Goal: Transaction & Acquisition: Purchase product/service

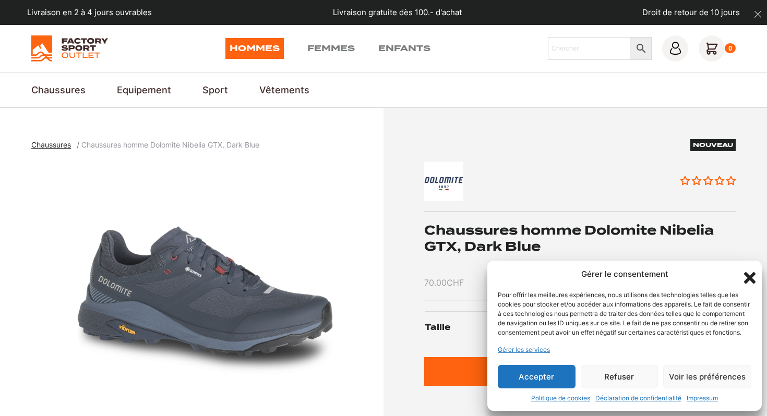
click at [749, 269] on icon "Fermer la boîte de dialogue" at bounding box center [750, 278] width 18 height 18
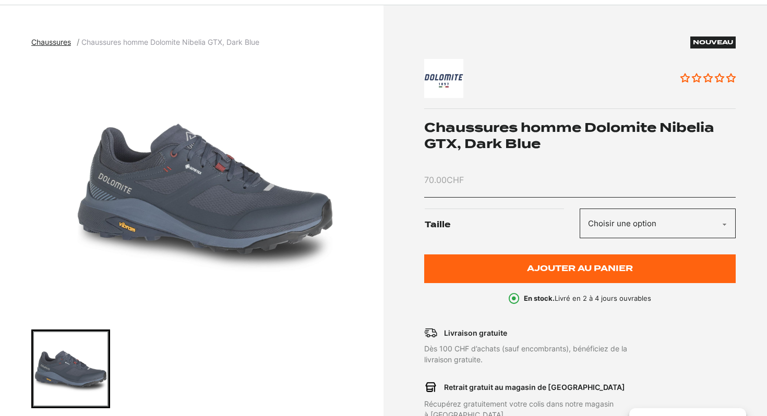
scroll to position [106, 0]
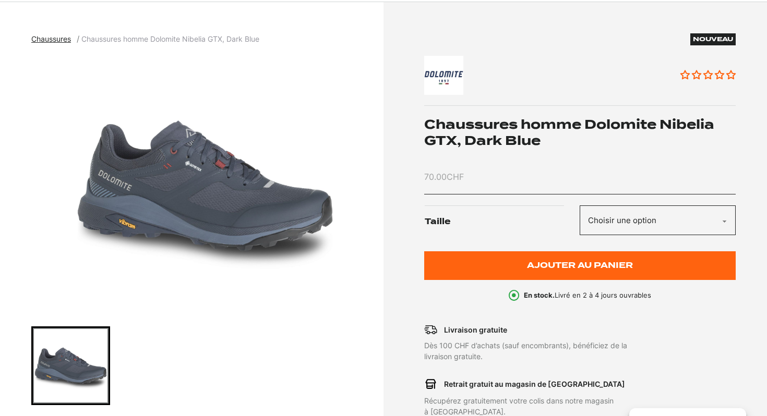
click at [625, 224] on select "Choisir une option 42" at bounding box center [658, 221] width 156 height 30
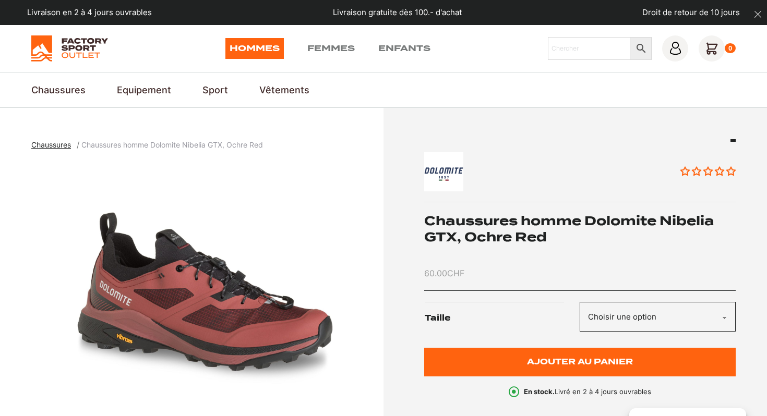
click at [655, 320] on select "Choisir une option 42" at bounding box center [658, 317] width 156 height 30
click at [599, 47] on input "Chercher" at bounding box center [589, 48] width 83 height 23
paste input "DOLOMITE Nibelia Saxifraga GTX"
type input "DOLOMITE Nibelia Saxifraga GTX"
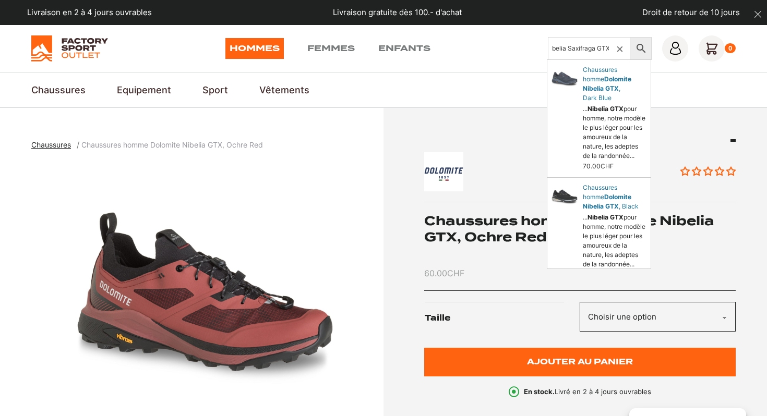
click at [596, 47] on input "DOLOMITE Nibelia Saxifraga GTX" at bounding box center [589, 48] width 83 height 23
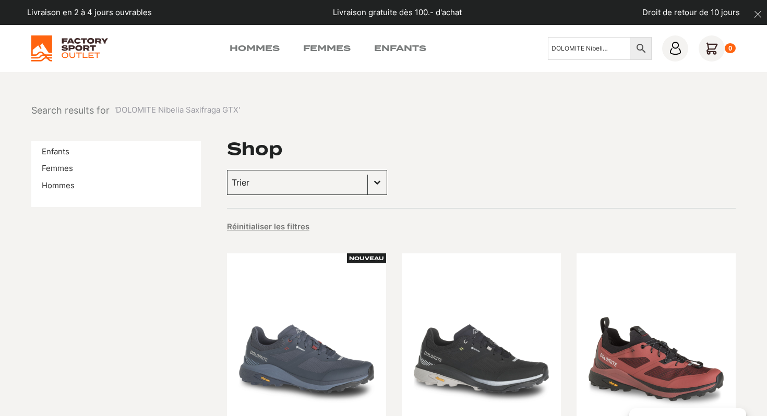
click at [596, 47] on input "DOLOMITE Nibelia Saxifraga GTX" at bounding box center [589, 48] width 83 height 23
click at [606, 50] on input "DOLOMITE Nibelia Saxifraga GTX" at bounding box center [589, 48] width 83 height 23
type input "DOLOMITE Nibelia GTX"
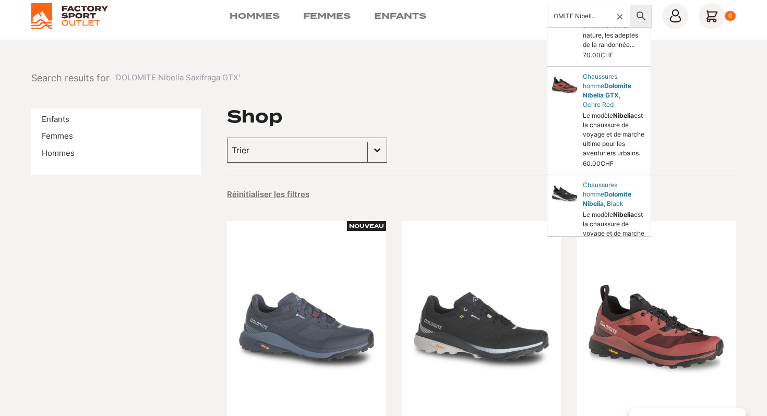
scroll to position [30, 0]
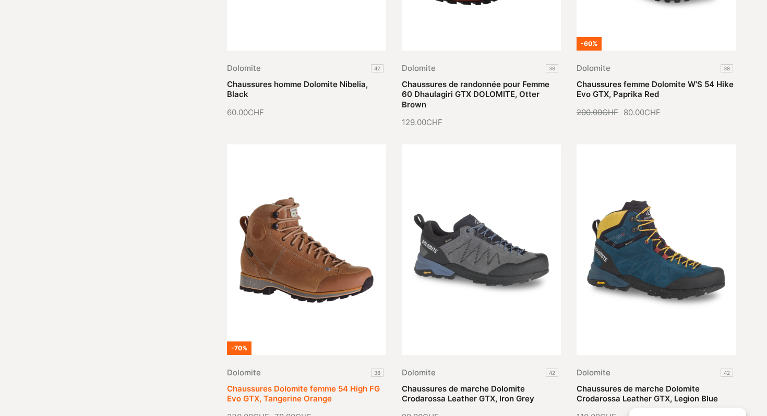
scroll to position [723, 0]
